Goal: Transaction & Acquisition: Purchase product/service

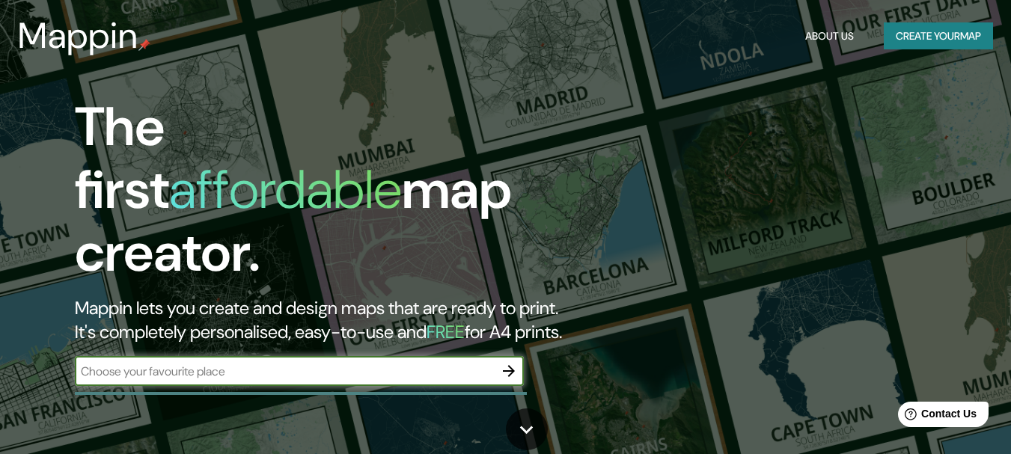
click at [511, 365] on icon "button" at bounding box center [509, 371] width 12 height 12
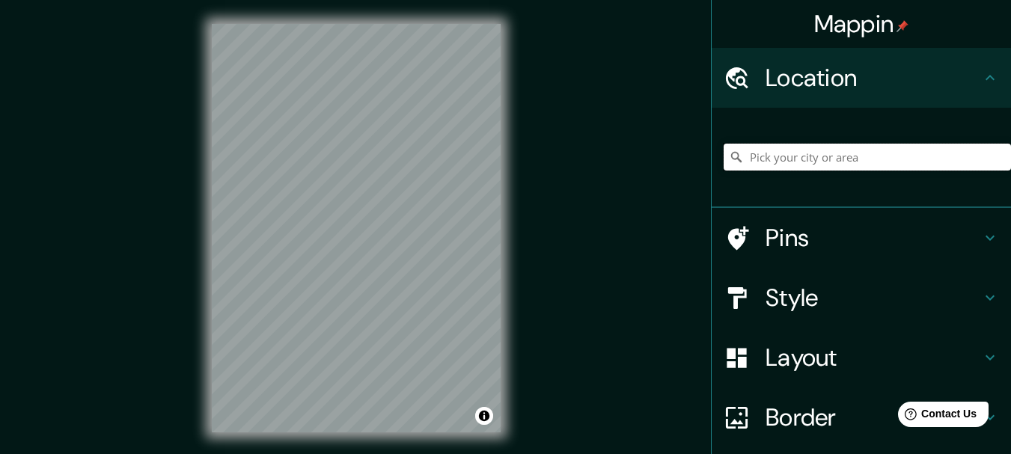
click at [782, 168] on input "Pick your city or area" at bounding box center [866, 157] width 287 height 27
click at [729, 161] on icon at bounding box center [736, 157] width 15 height 15
click at [809, 164] on input "[GEOGRAPHIC_DATA]" at bounding box center [866, 157] width 287 height 27
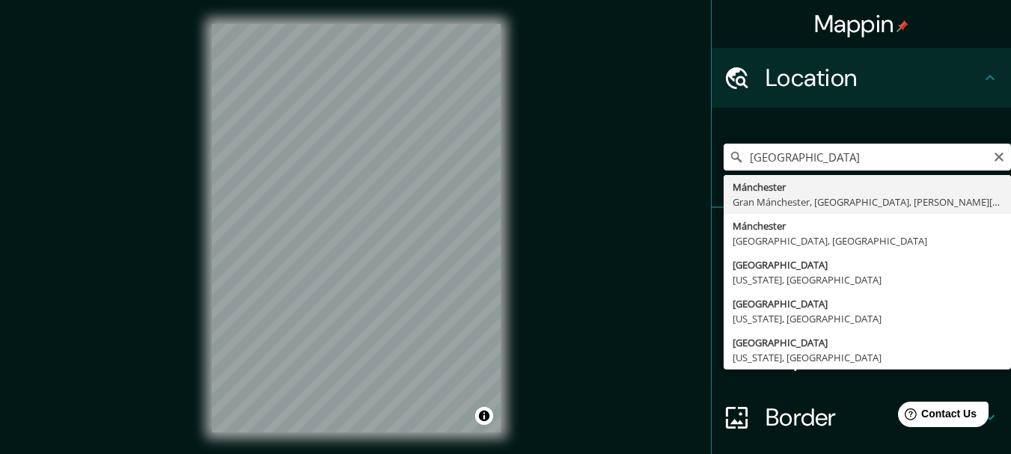
type input "Mánchester, [GEOGRAPHIC_DATA], [GEOGRAPHIC_DATA], [PERSON_NAME][GEOGRAPHIC_DATA]"
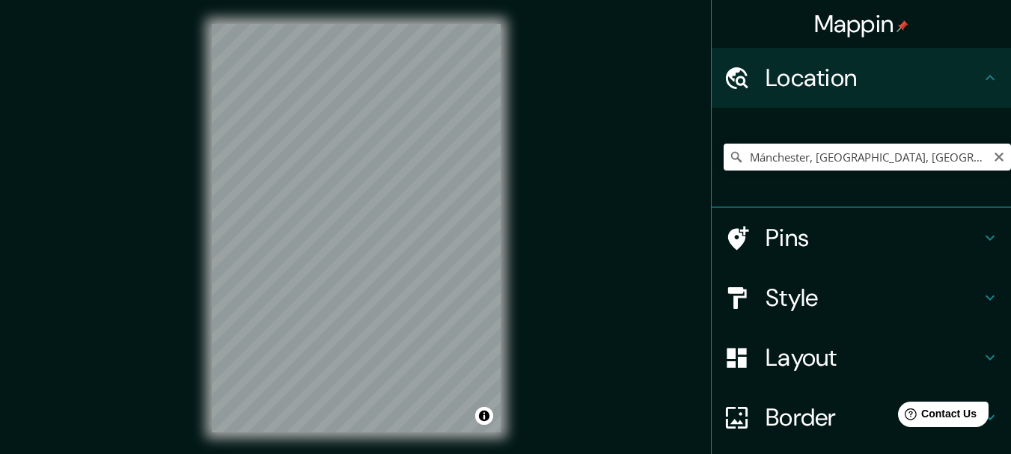
click at [797, 411] on h4 "Border" at bounding box center [872, 417] width 215 height 30
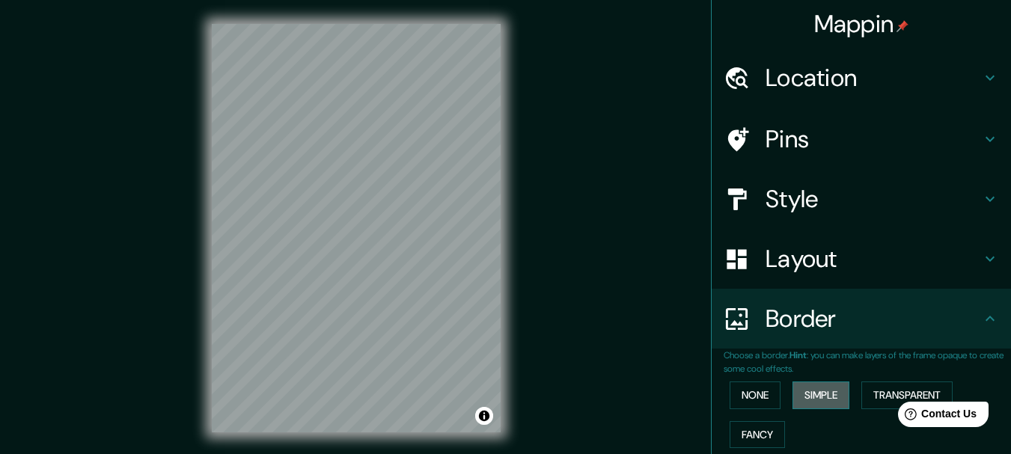
click at [810, 392] on button "Simple" at bounding box center [820, 396] width 57 height 28
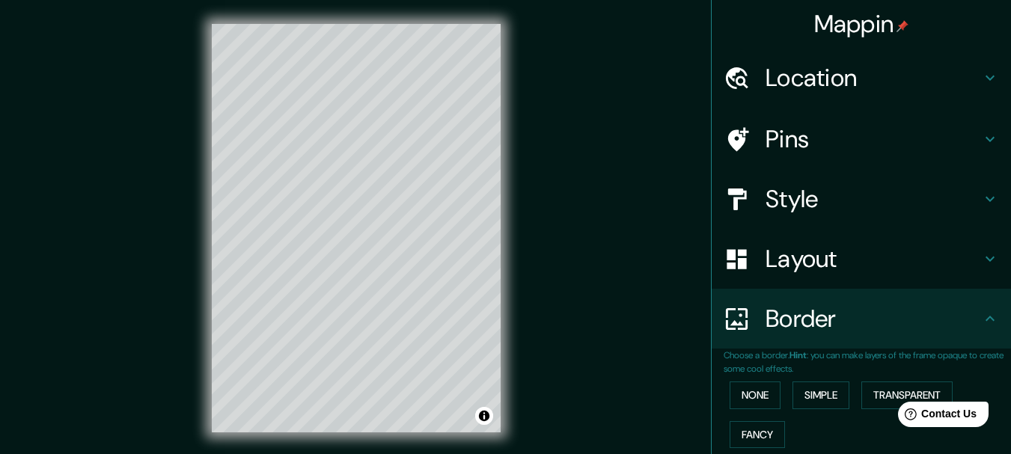
click at [881, 405] on html "Help Contact Us" at bounding box center [935, 411] width 117 height 31
click at [880, 398] on html "Help Contact Us" at bounding box center [935, 411] width 117 height 31
click at [873, 393] on button "Transparent" at bounding box center [906, 396] width 91 height 28
click at [757, 431] on button "Fancy" at bounding box center [756, 435] width 55 height 28
